Goal: Information Seeking & Learning: Learn about a topic

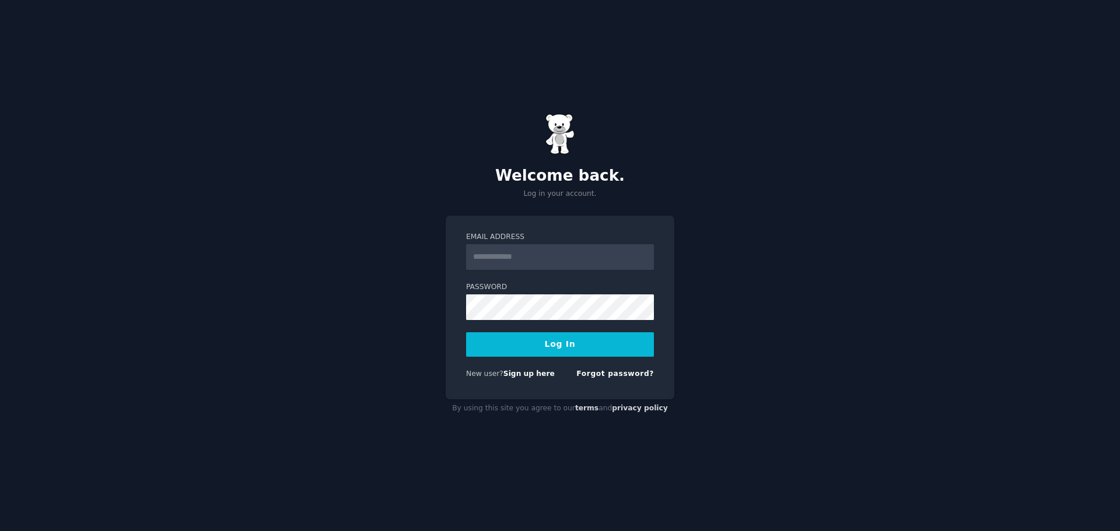
click at [578, 264] on input "Email Address" at bounding box center [560, 257] width 188 height 26
click at [582, 258] on input "Email Address" at bounding box center [560, 257] width 188 height 26
click at [508, 262] on input "Email Address" at bounding box center [560, 257] width 188 height 26
type input "**********"
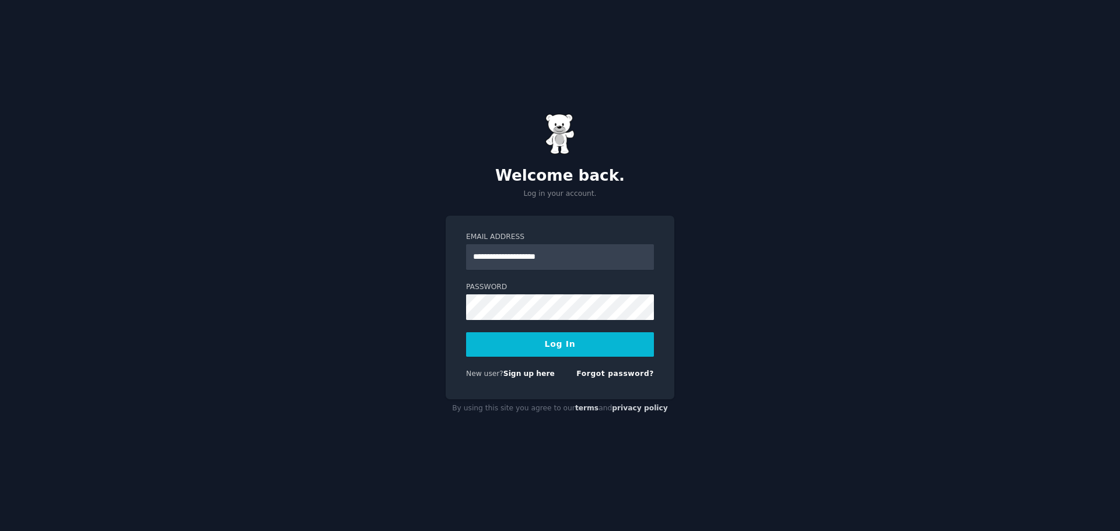
click at [570, 352] on button "Log In" at bounding box center [560, 345] width 188 height 25
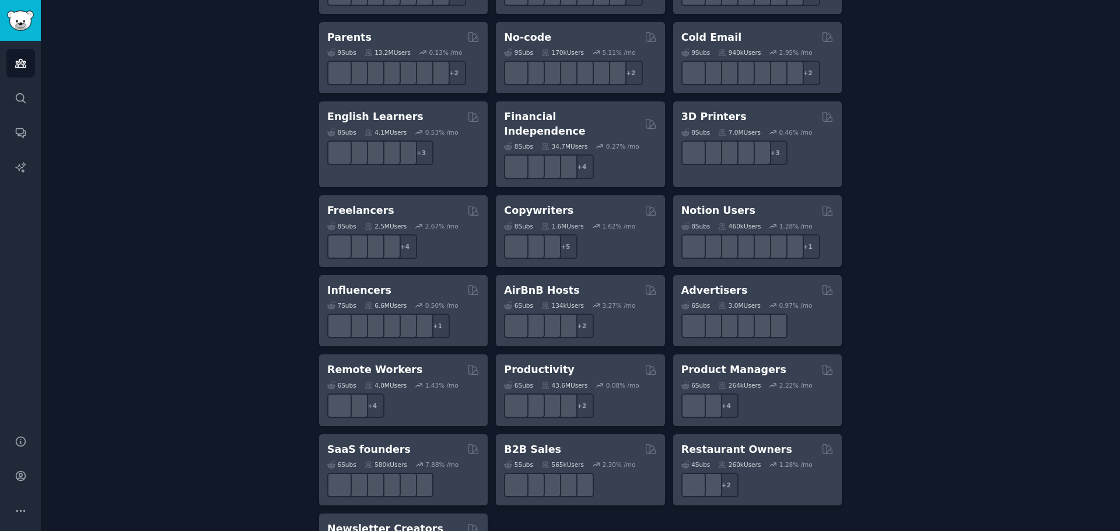
scroll to position [814, 0]
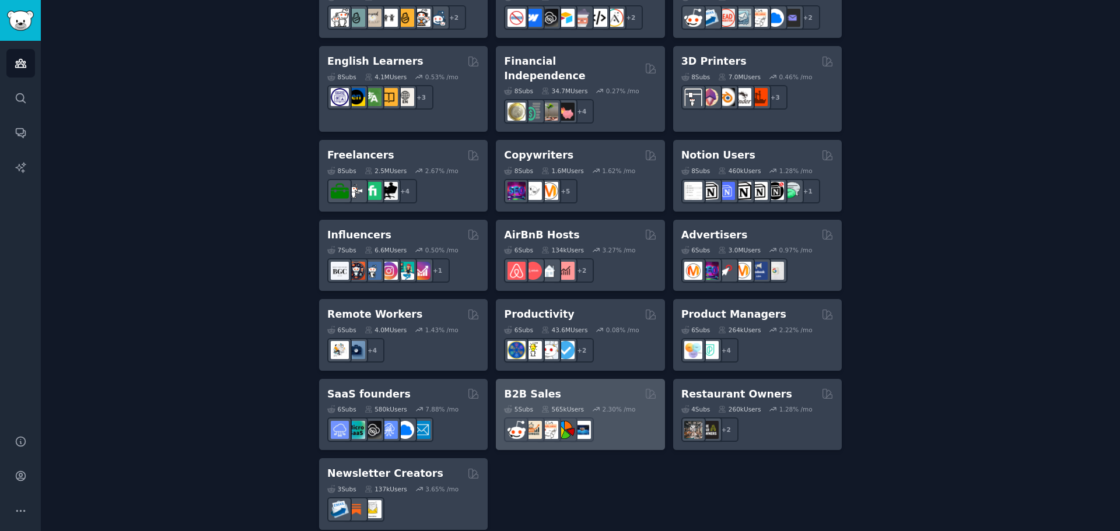
click at [580, 387] on div "B2B Sales" at bounding box center [580, 394] width 152 height 15
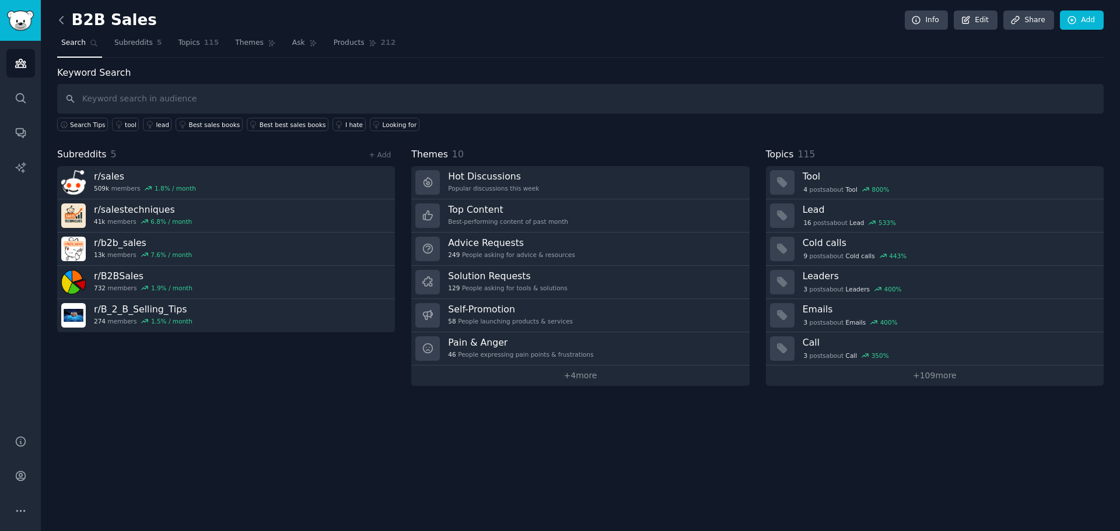
click at [64, 22] on icon at bounding box center [61, 20] width 12 height 12
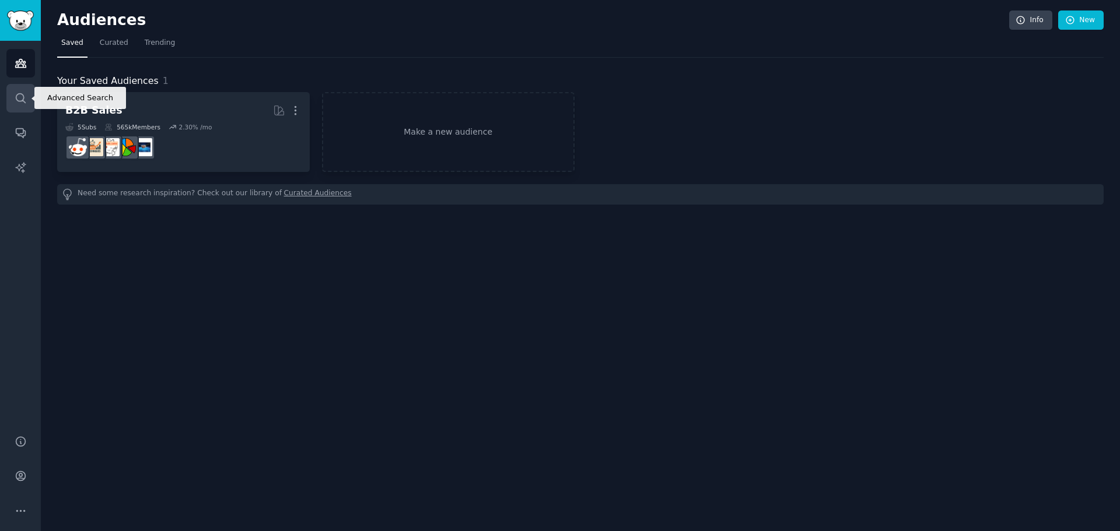
click at [18, 96] on icon "Sidebar" at bounding box center [21, 98] width 12 height 12
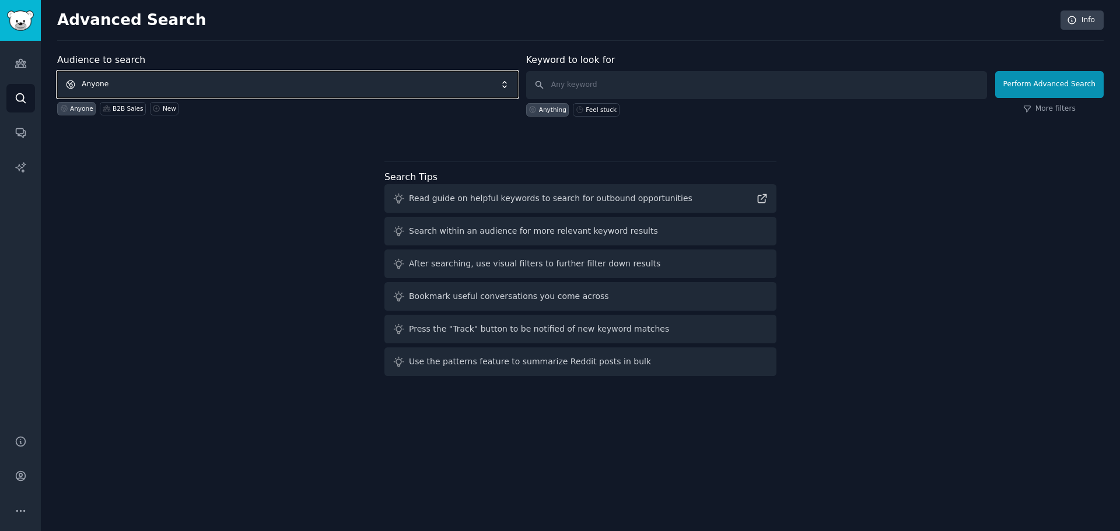
click at [354, 83] on span "Anyone" at bounding box center [287, 84] width 461 height 27
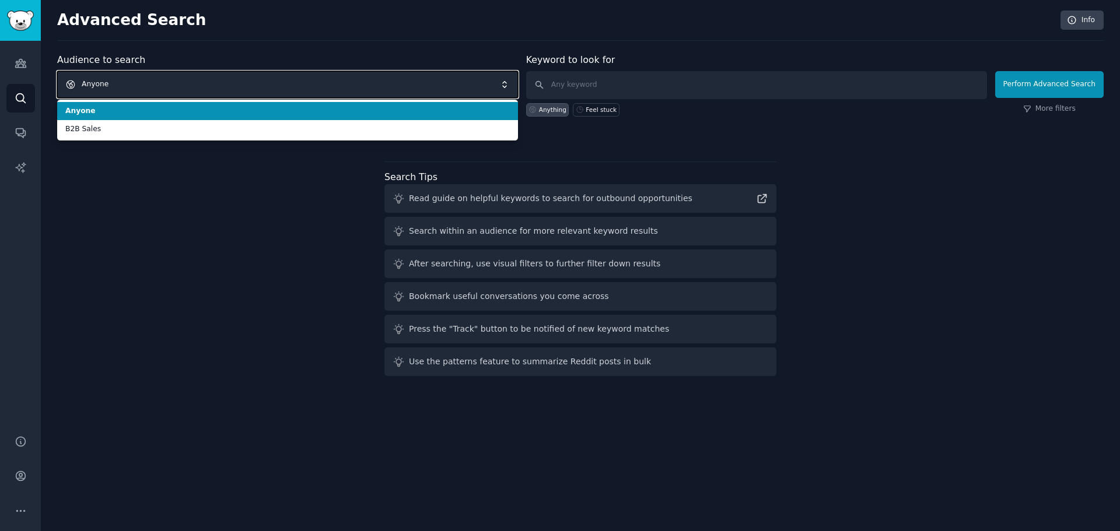
click at [271, 81] on span "Anyone" at bounding box center [287, 84] width 461 height 27
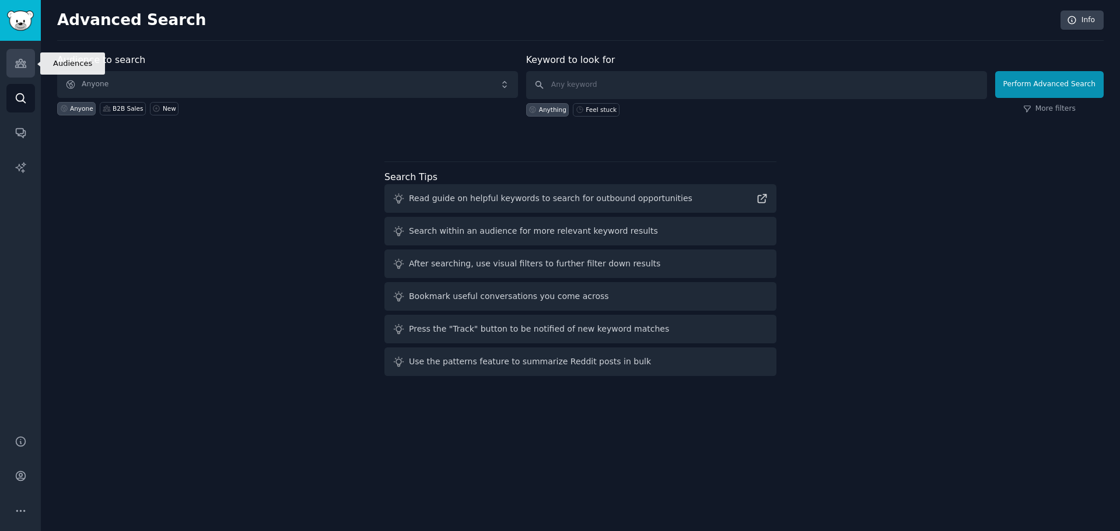
click at [17, 63] on icon "Sidebar" at bounding box center [20, 64] width 11 height 8
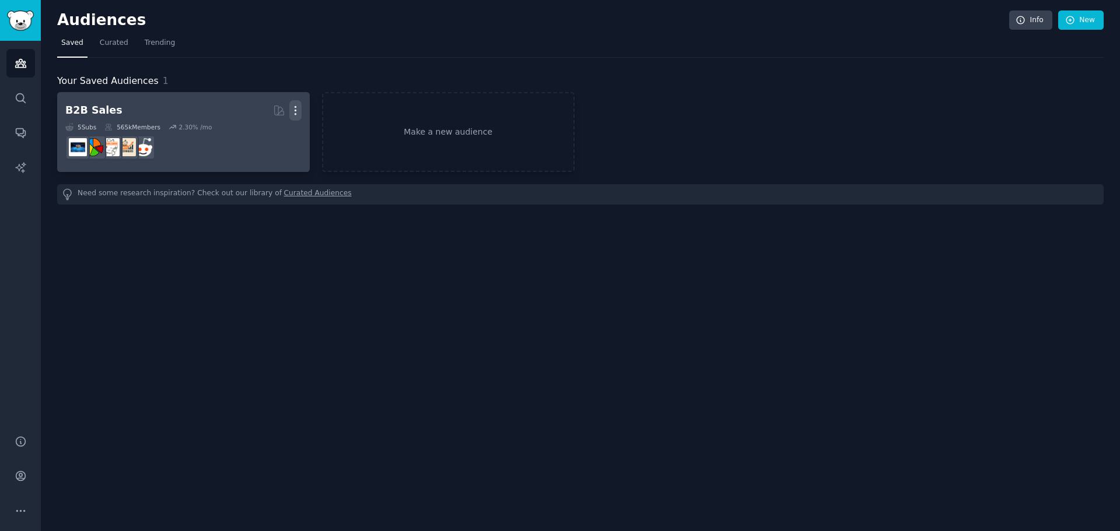
click at [297, 114] on icon "button" at bounding box center [295, 110] width 12 height 12
click at [277, 132] on p "Delete" at bounding box center [263, 135] width 27 height 12
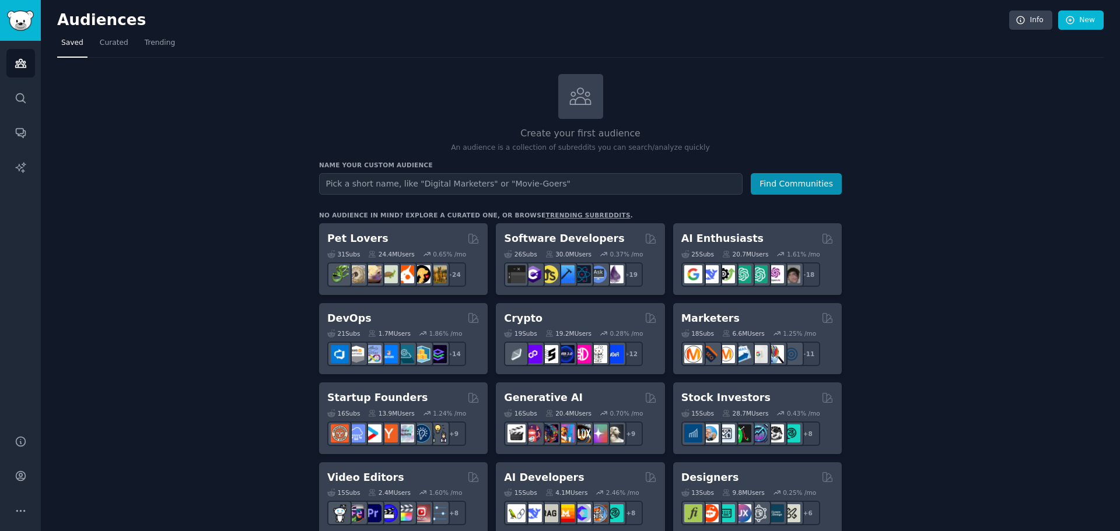
click at [578, 167] on h3 "Name your custom audience" at bounding box center [580, 165] width 523 height 8
click at [571, 177] on input "text" at bounding box center [531, 184] width 424 height 22
click at [545, 212] on link "trending subreddits" at bounding box center [587, 215] width 85 height 7
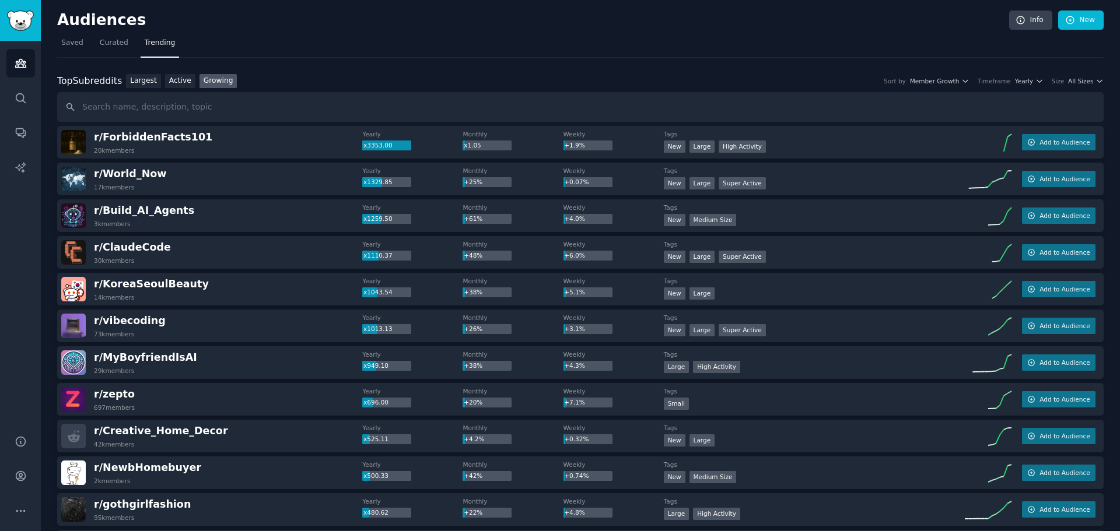
drag, startPoint x: 39, startPoint y: 55, endPoint x: 34, endPoint y: 59, distance: 6.2
click at [38, 57] on div "Audiences Search Conversations AI Reports" at bounding box center [20, 231] width 41 height 380
click at [23, 90] on link "Search" at bounding box center [20, 98] width 29 height 29
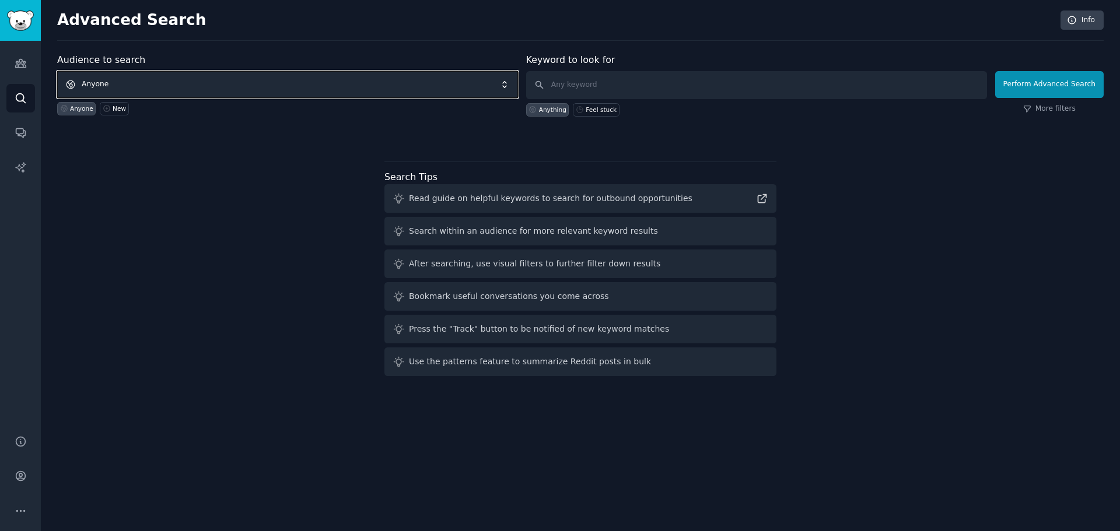
click at [202, 81] on span "Anyone" at bounding box center [287, 84] width 461 height 27
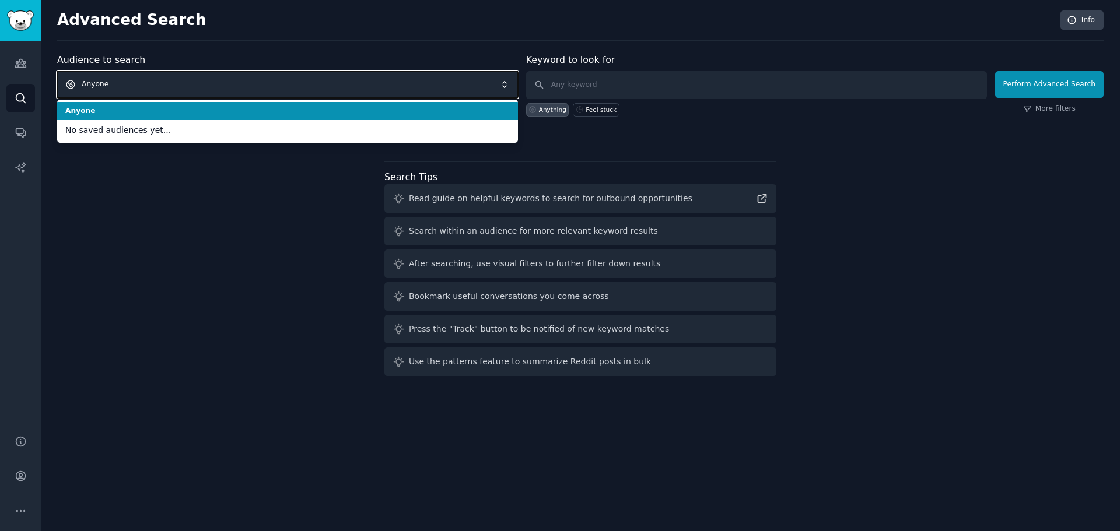
click at [249, 82] on span "Anyone" at bounding box center [287, 84] width 461 height 27
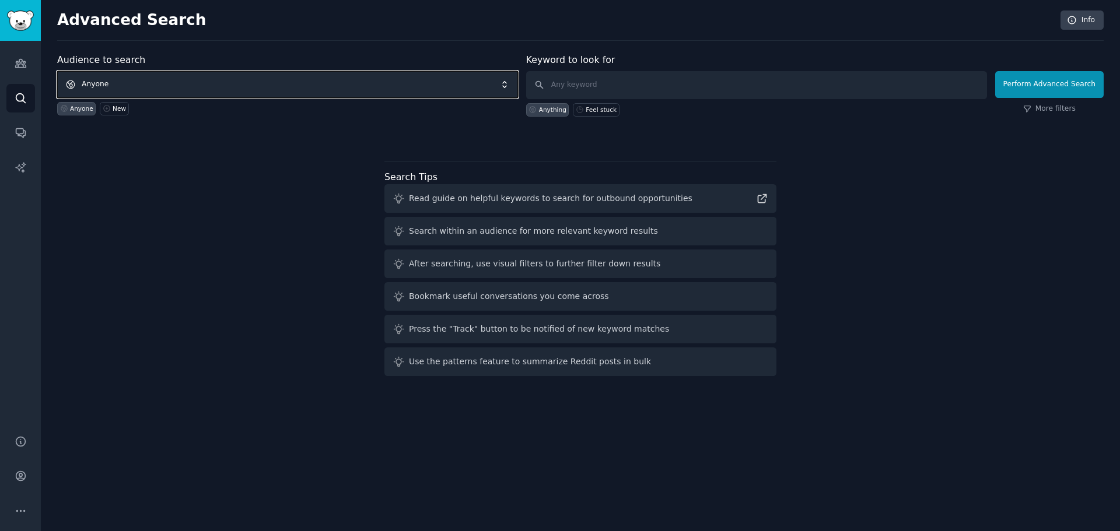
click at [243, 82] on span "Anyone" at bounding box center [287, 84] width 461 height 27
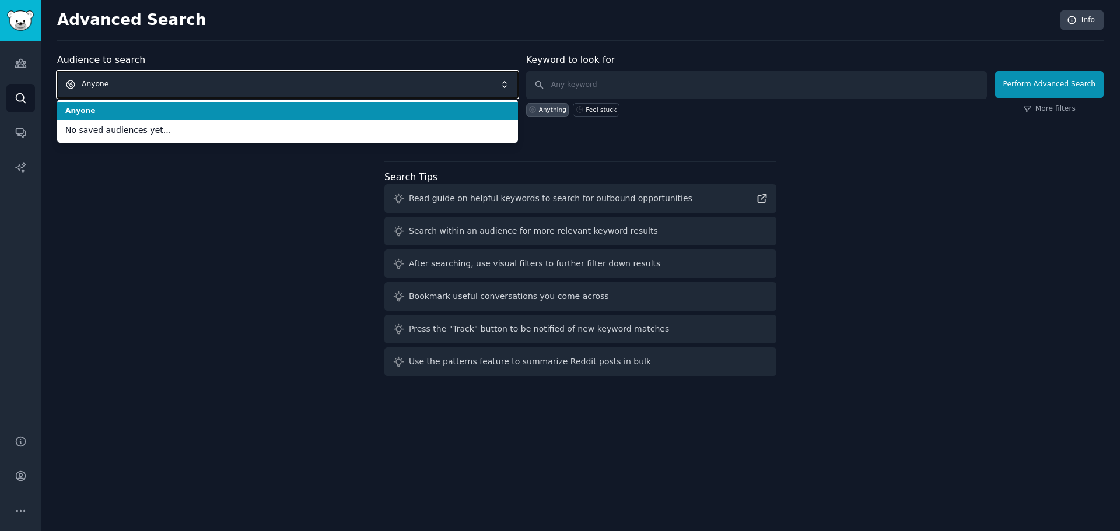
click at [243, 82] on span "Anyone" at bounding box center [287, 84] width 461 height 27
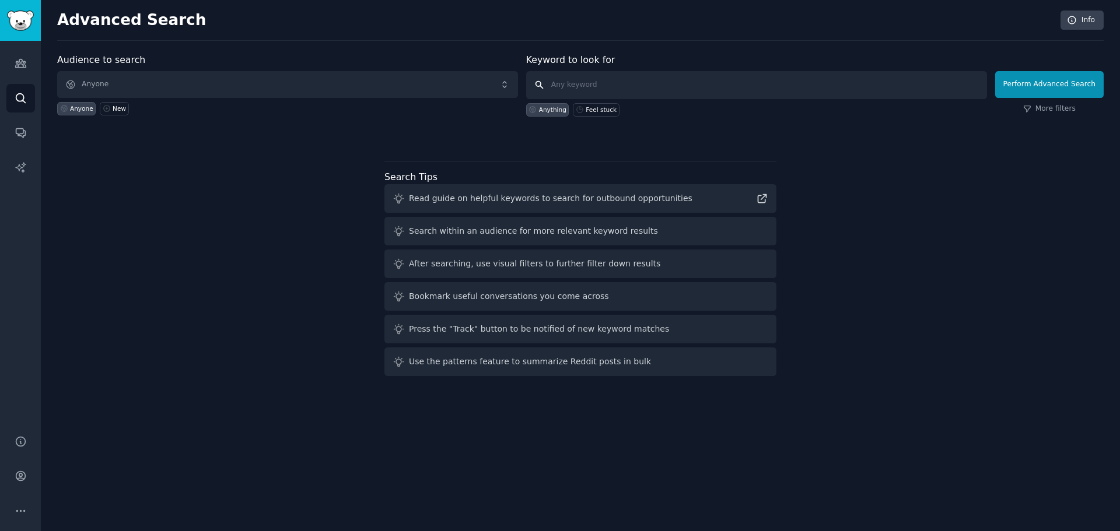
click at [594, 81] on input "text" at bounding box center [756, 85] width 461 height 28
type input "stuck"
click at [1052, 85] on button "Perform Advanced Search" at bounding box center [1049, 84] width 109 height 27
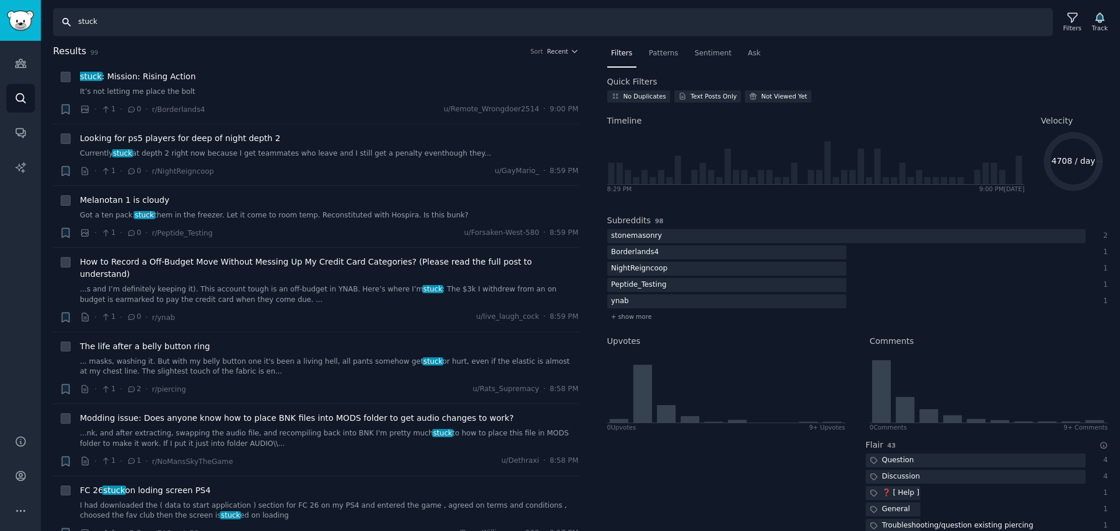
click at [79, 23] on input "stuck" at bounding box center [553, 22] width 1000 height 28
type input "feeling stuck"
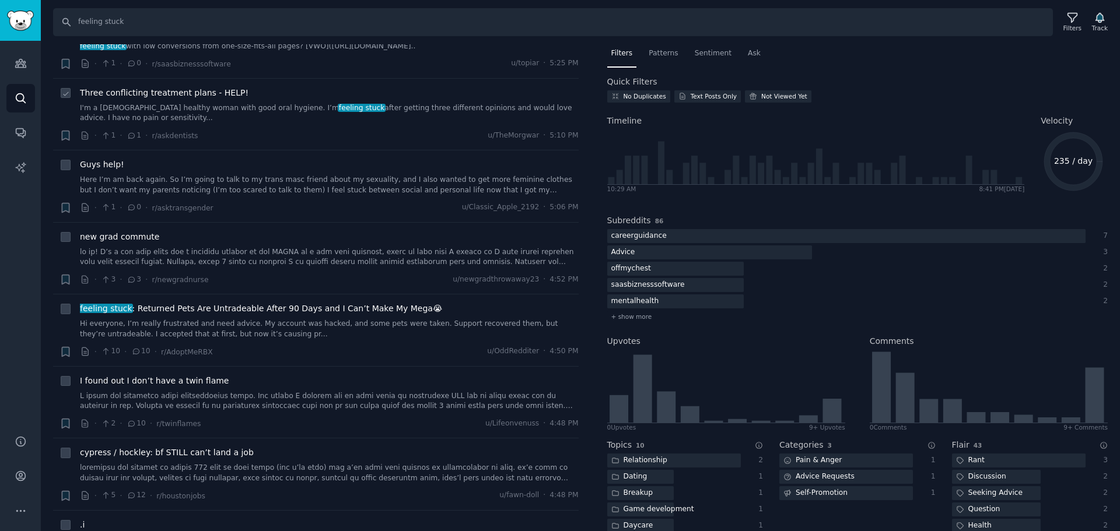
scroll to position [1575, 0]
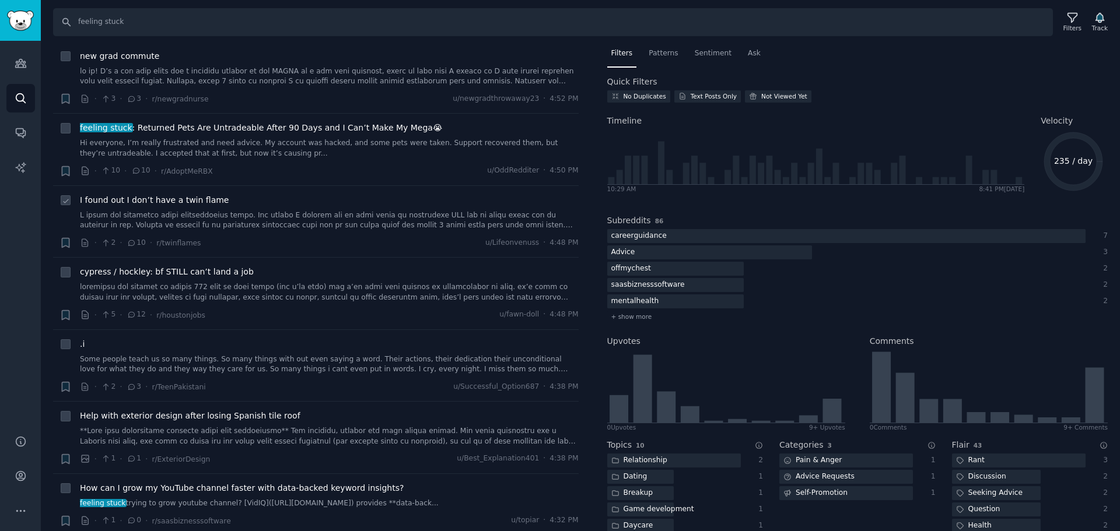
drag, startPoint x: 471, startPoint y: 202, endPoint x: 282, endPoint y: 217, distance: 189.0
click at [282, 217] on link at bounding box center [329, 221] width 499 height 20
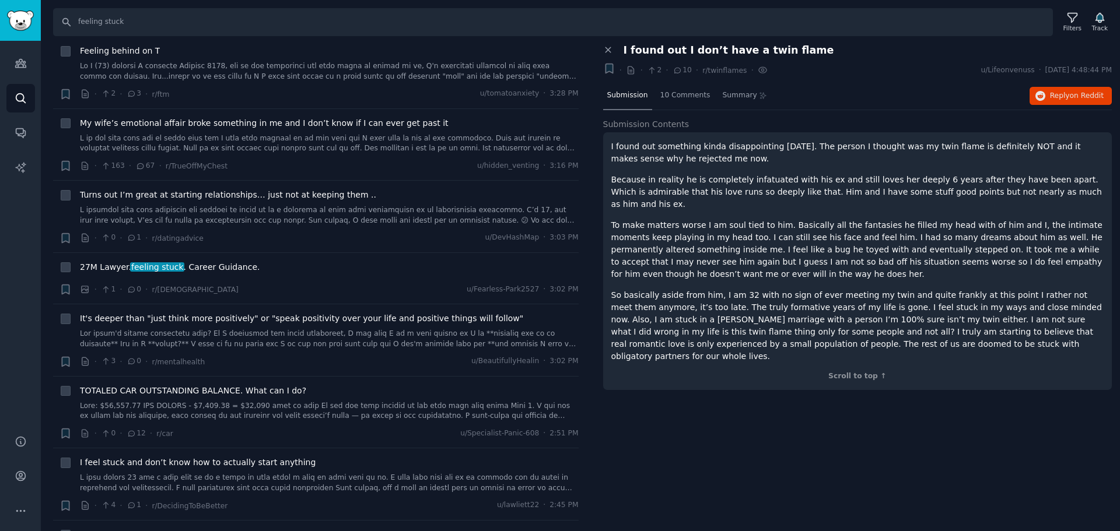
scroll to position [2859, 0]
